Goal: Information Seeking & Learning: Check status

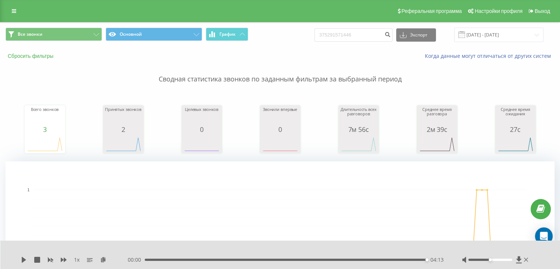
click at [22, 55] on button "Сбросить фильтры" at bounding box center [32, 56] width 52 height 7
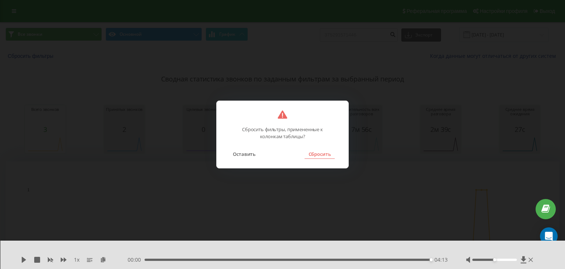
click at [315, 152] on button "Сбросить" at bounding box center [320, 154] width 30 height 10
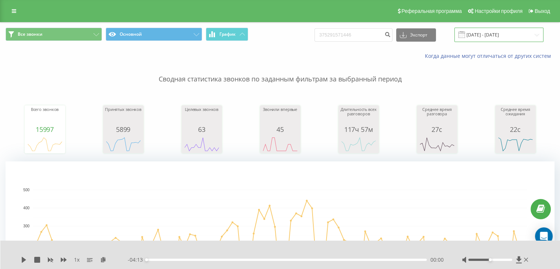
click at [475, 35] on input "[DATE] - [DATE]" at bounding box center [498, 35] width 89 height 14
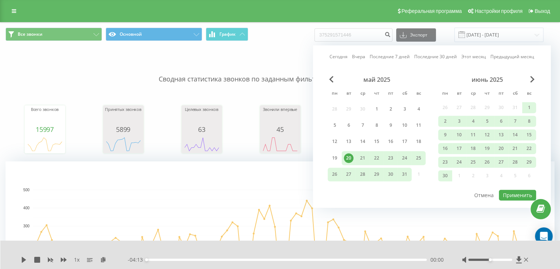
click at [340, 59] on link "Сегодня" at bounding box center [338, 56] width 18 height 7
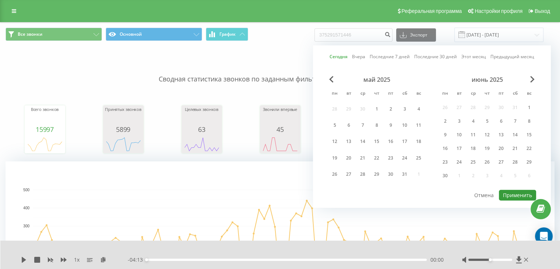
click at [513, 194] on button "Применить" at bounding box center [517, 194] width 37 height 11
type input "[DATE] - [DATE]"
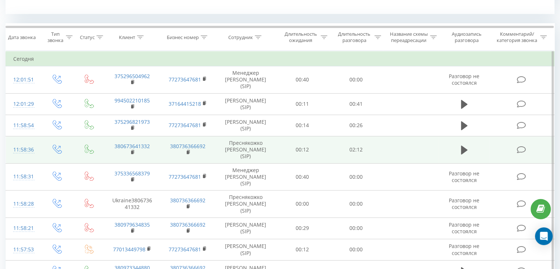
scroll to position [294, 0]
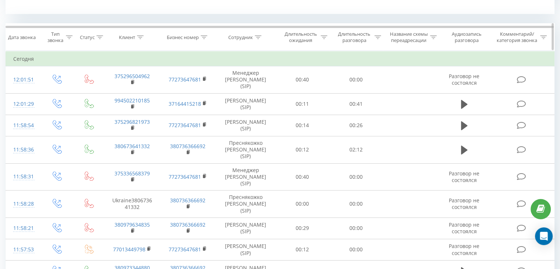
click at [254, 36] on div "Сотрудник" at bounding box center [244, 37] width 33 height 6
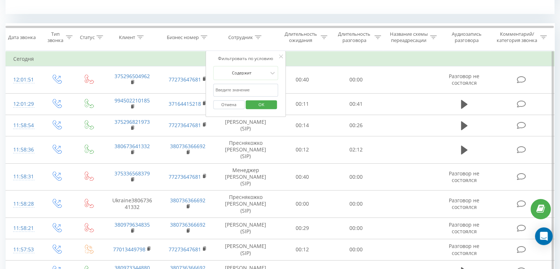
click at [238, 92] on input "text" at bounding box center [245, 90] width 65 height 13
